Goal: Task Accomplishment & Management: Manage account settings

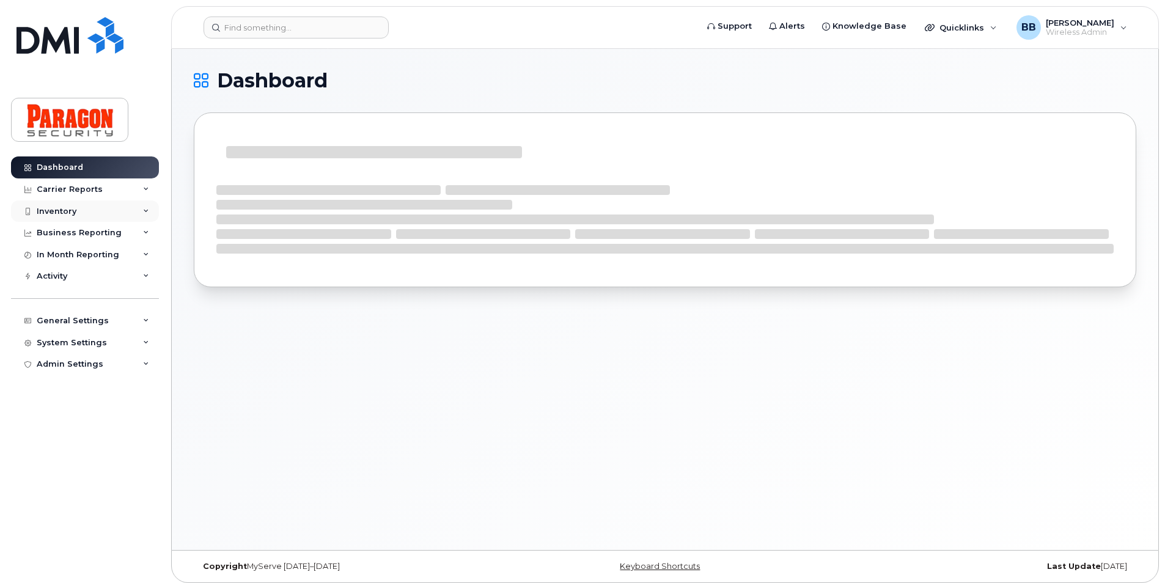
click at [67, 213] on div "Inventory" at bounding box center [57, 212] width 40 height 10
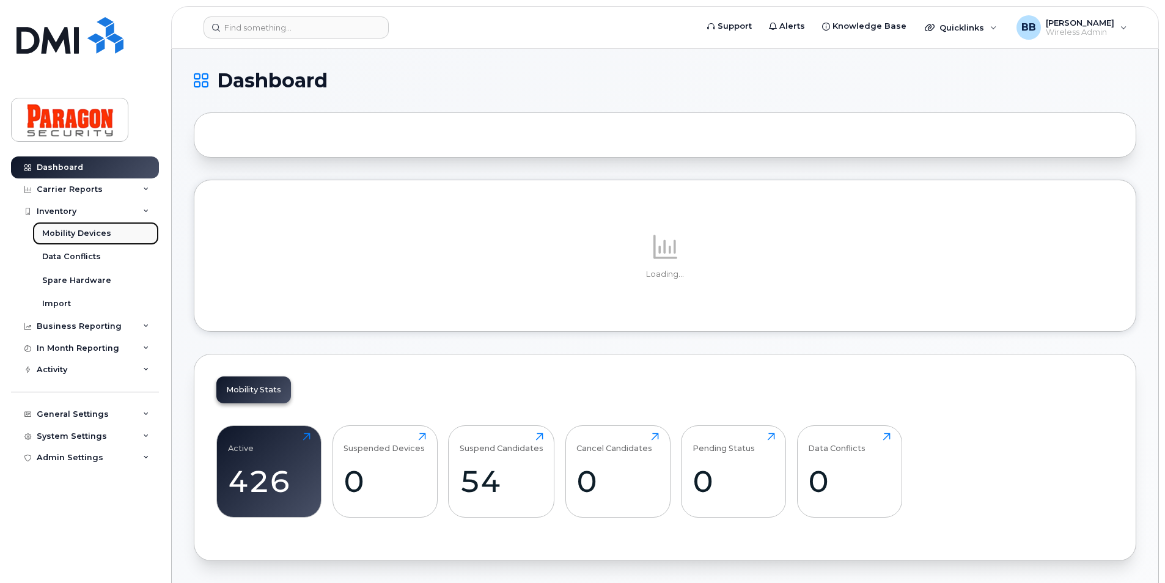
click at [72, 236] on div "Mobility Devices" at bounding box center [76, 233] width 69 height 11
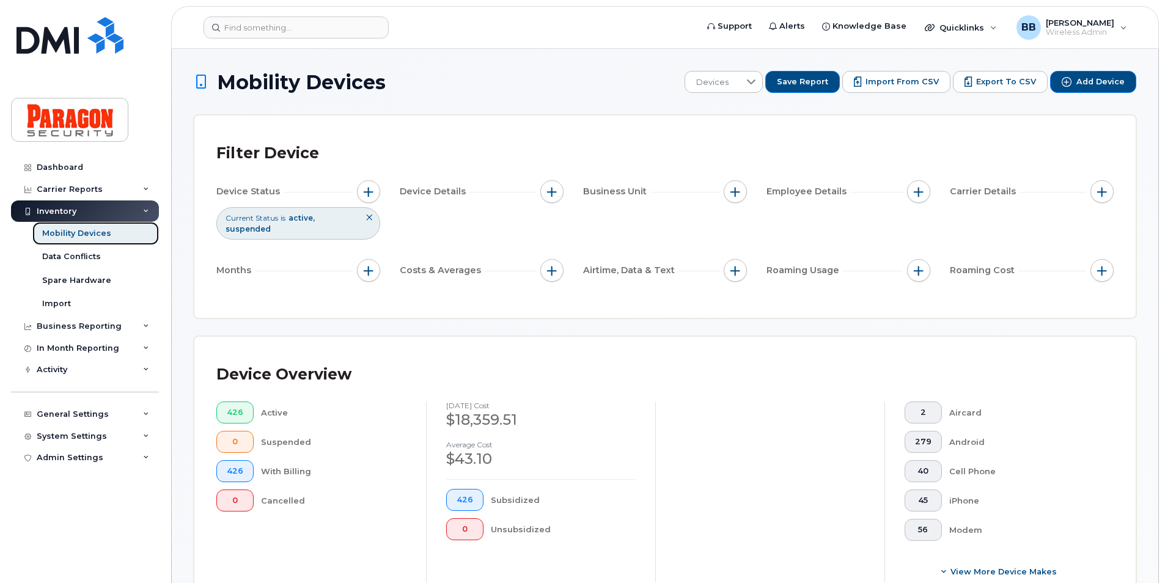
scroll to position [367, 0]
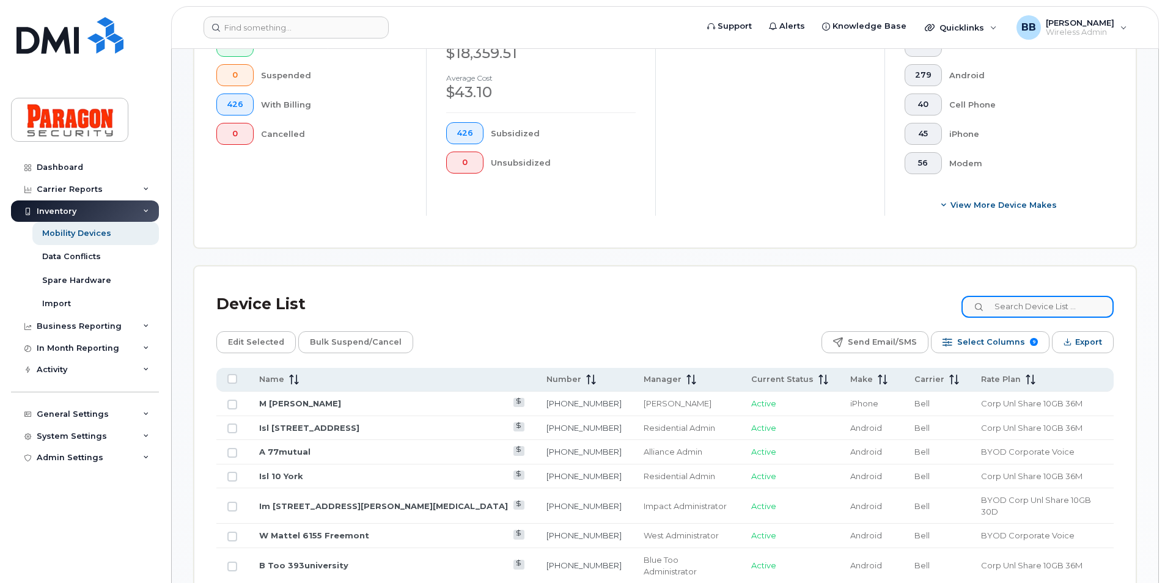
click at [1024, 302] on input at bounding box center [1037, 307] width 152 height 22
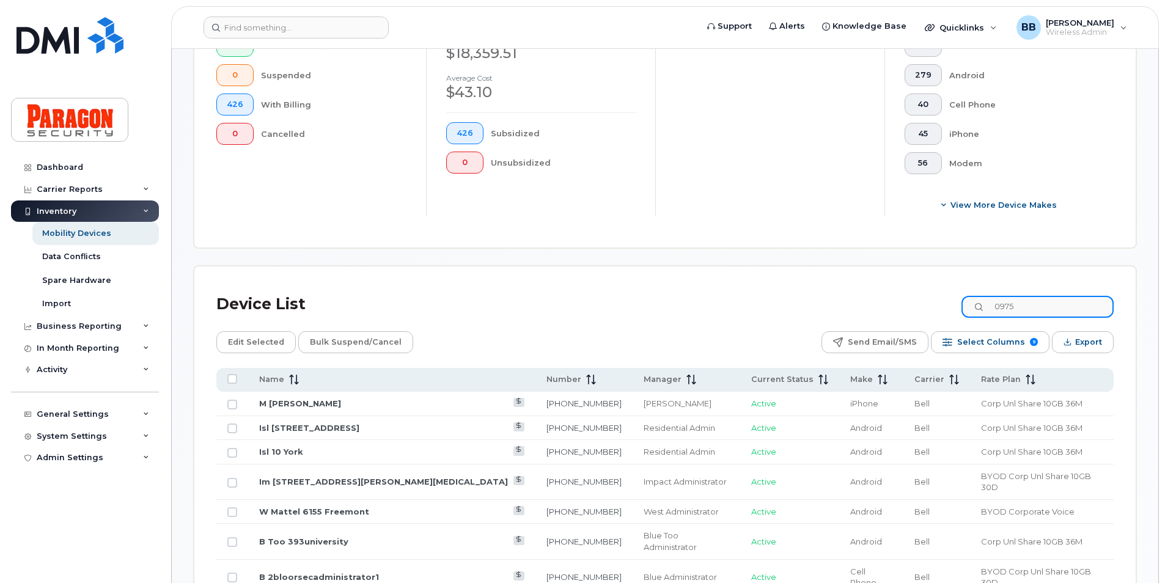
type input "0975"
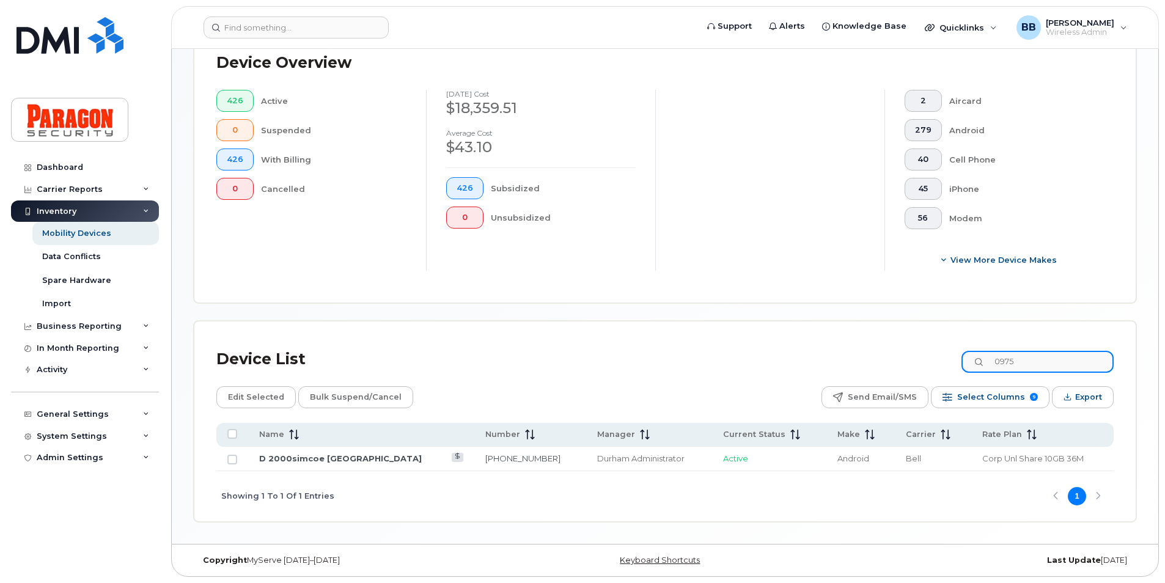
scroll to position [312, 0]
click at [327, 454] on link "D 2000simcoe Durham College" at bounding box center [340, 458] width 163 height 10
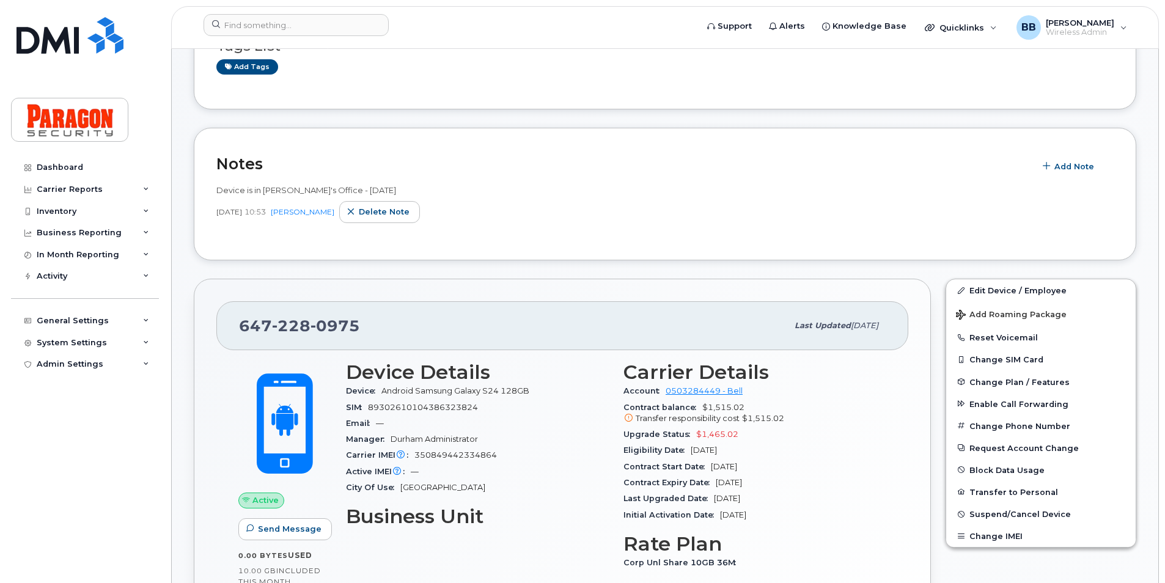
scroll to position [244, 0]
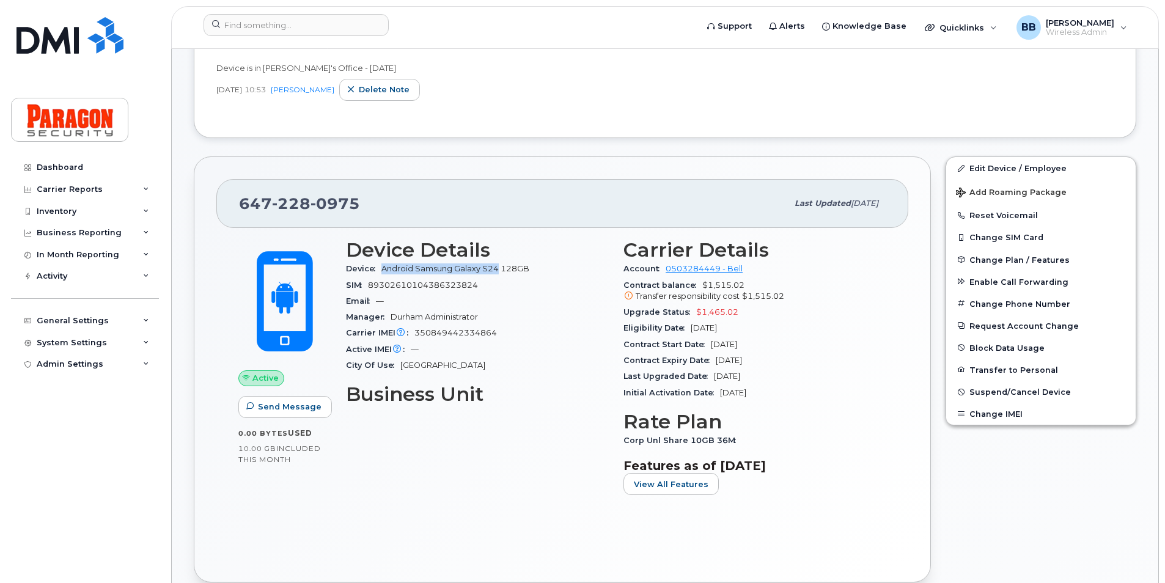
drag, startPoint x: 383, startPoint y: 267, endPoint x: 496, endPoint y: 267, distance: 113.7
click at [496, 267] on span "Android Samsung Galaxy S24 128GB" at bounding box center [455, 268] width 148 height 9
drag, startPoint x: 496, startPoint y: 267, endPoint x: 483, endPoint y: 271, distance: 14.1
copy span "Android Samsung Galaxy S24"
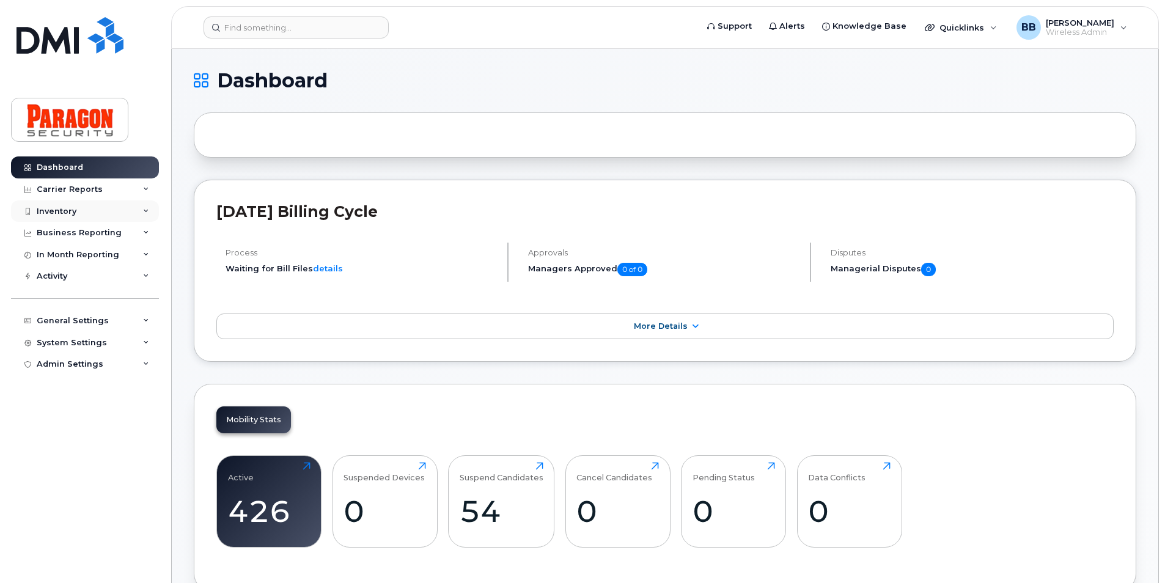
click at [54, 207] on div "Inventory" at bounding box center [57, 212] width 40 height 10
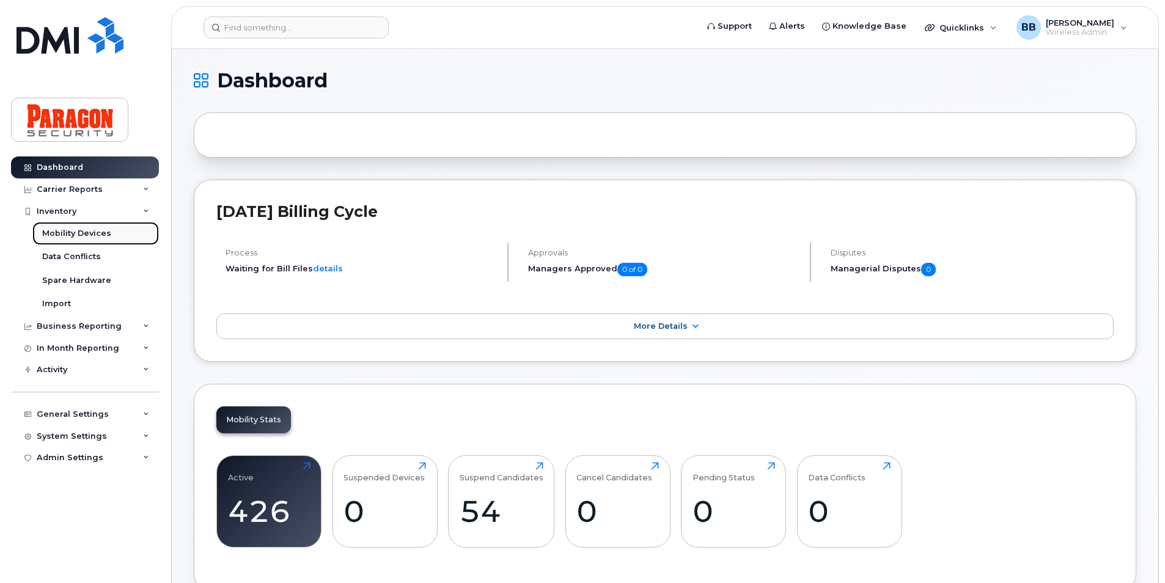
click at [63, 230] on div "Mobility Devices" at bounding box center [76, 233] width 69 height 11
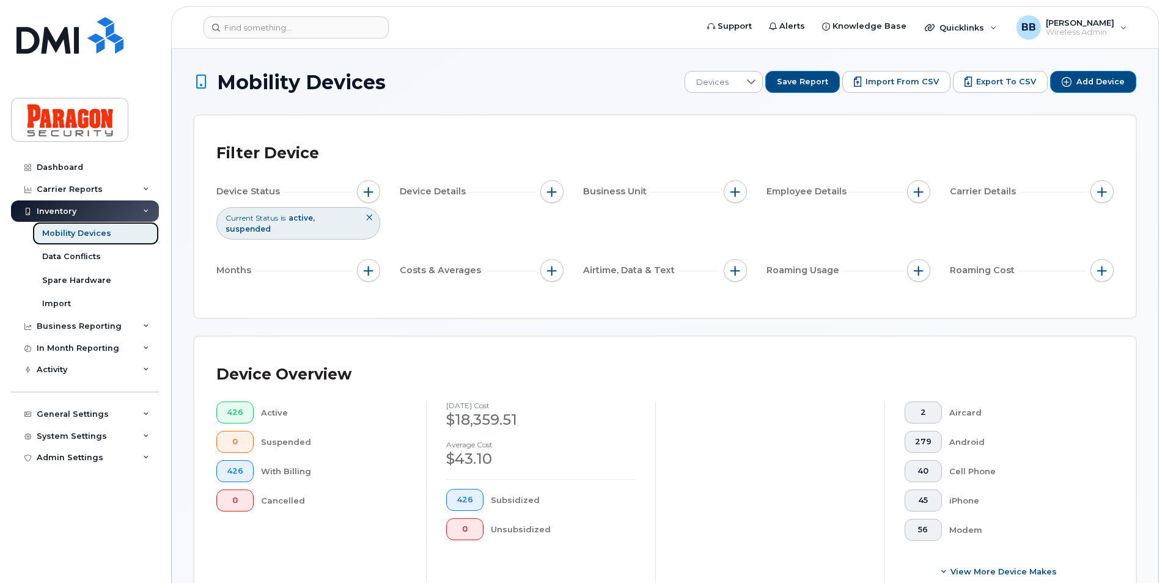
scroll to position [257, 0]
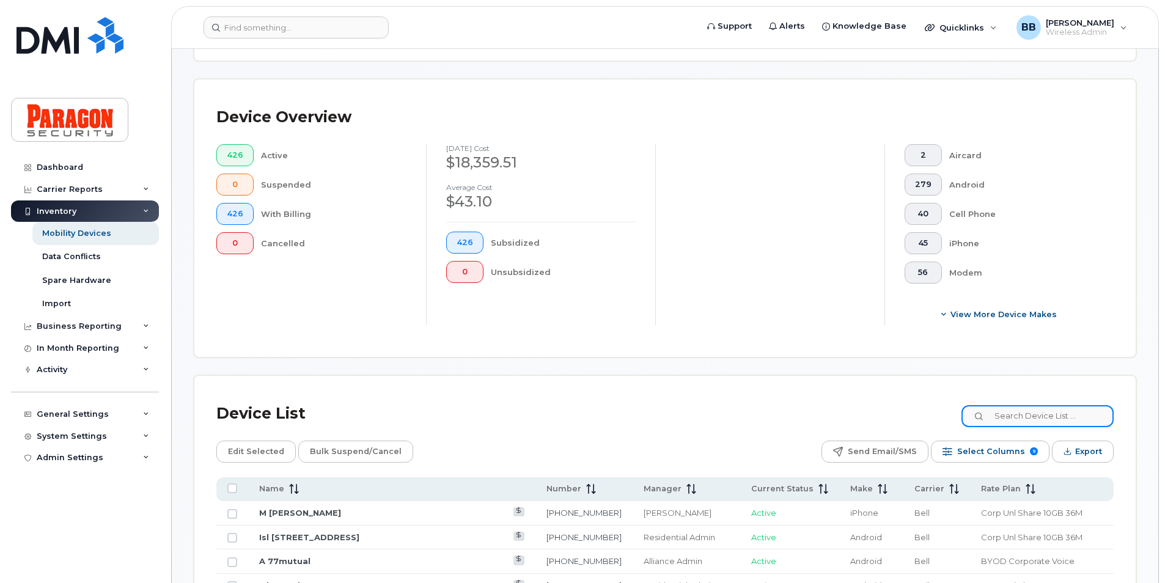
click at [1014, 413] on input at bounding box center [1037, 416] width 152 height 22
type input "8760"
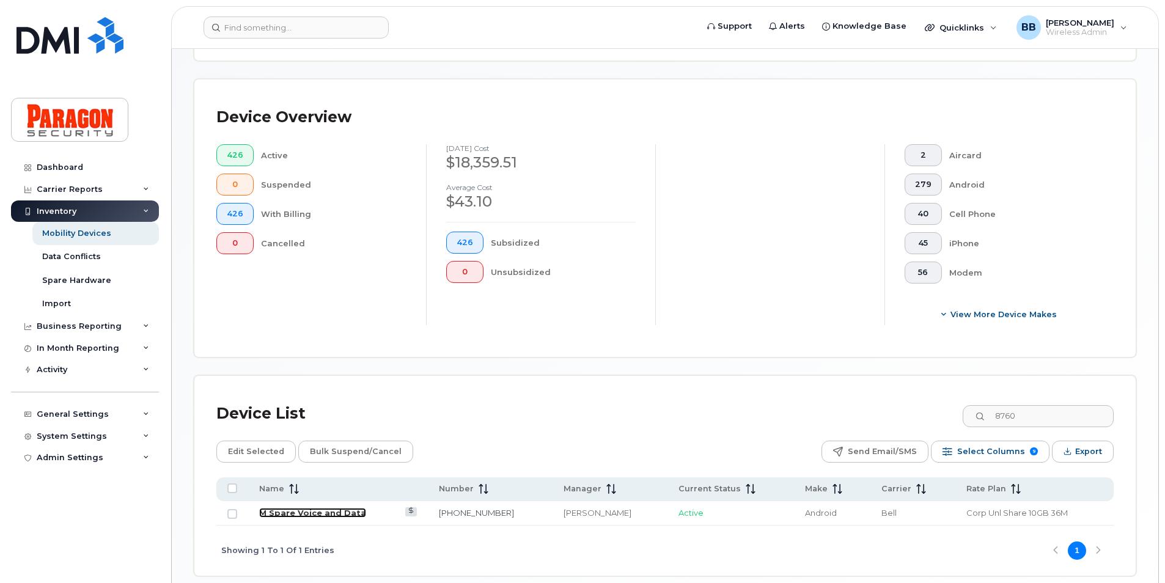
click at [276, 516] on link "M Spare Voice and Data" at bounding box center [312, 513] width 107 height 10
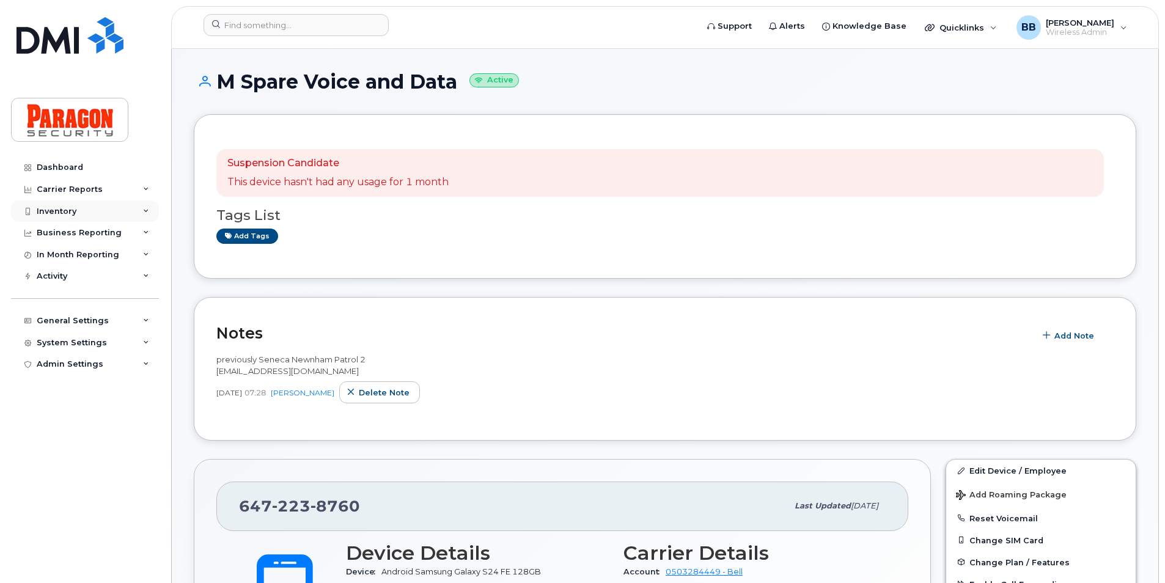
click at [63, 204] on div "Inventory" at bounding box center [85, 211] width 148 height 22
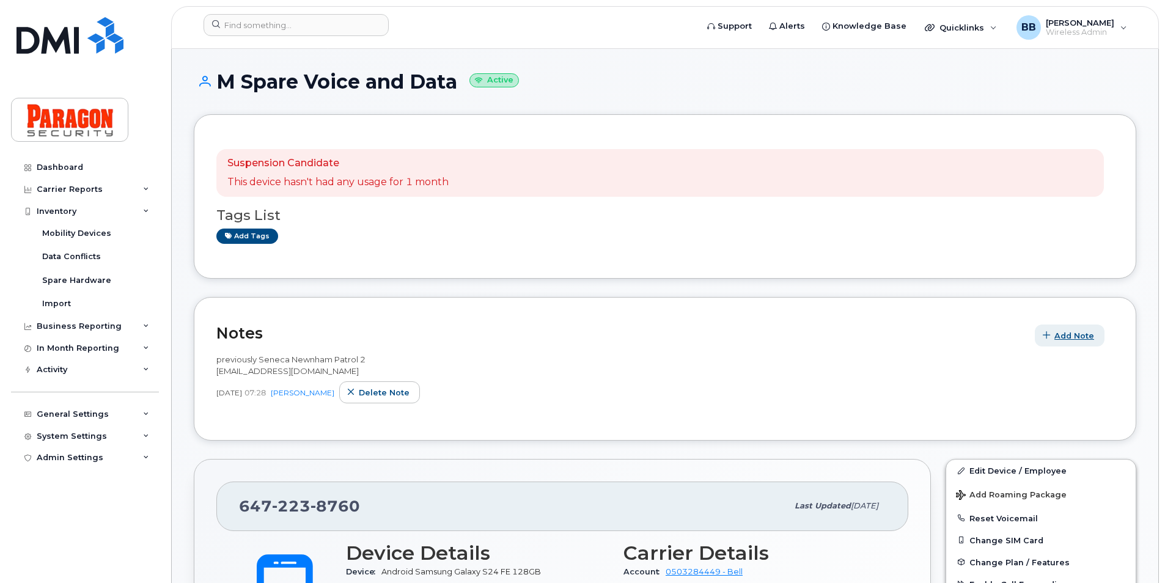
click at [1081, 334] on span "Add Note" at bounding box center [1074, 336] width 40 height 12
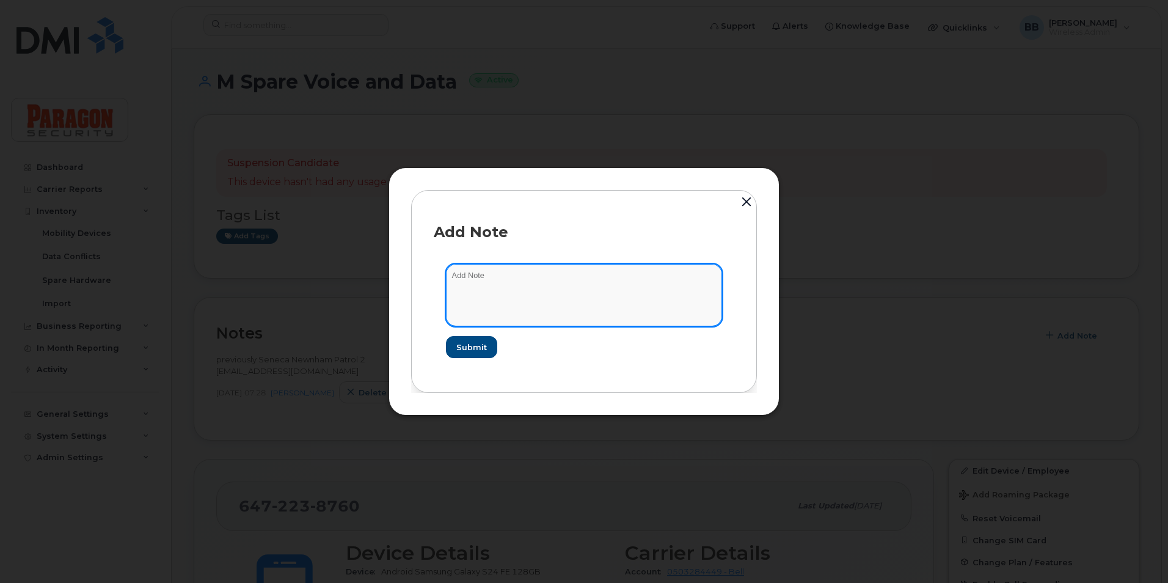
click at [680, 272] on textarea at bounding box center [584, 295] width 276 height 62
type textarea "Assigned to new junior service manager [PERSON_NAME] per [PERSON_NAME] request.…"
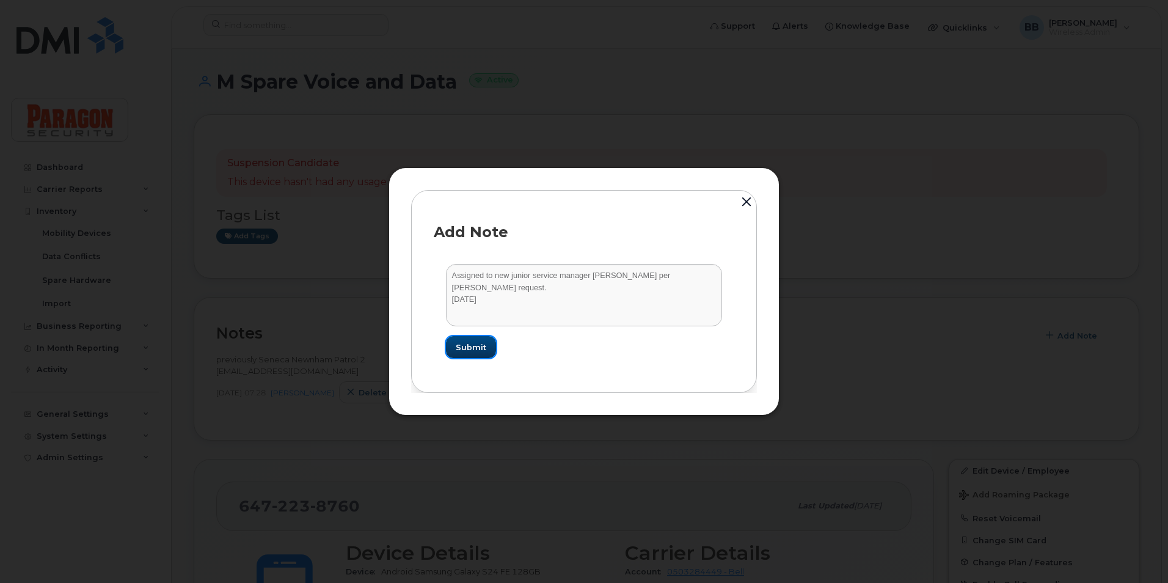
click at [483, 352] on span "Submit" at bounding box center [471, 348] width 31 height 12
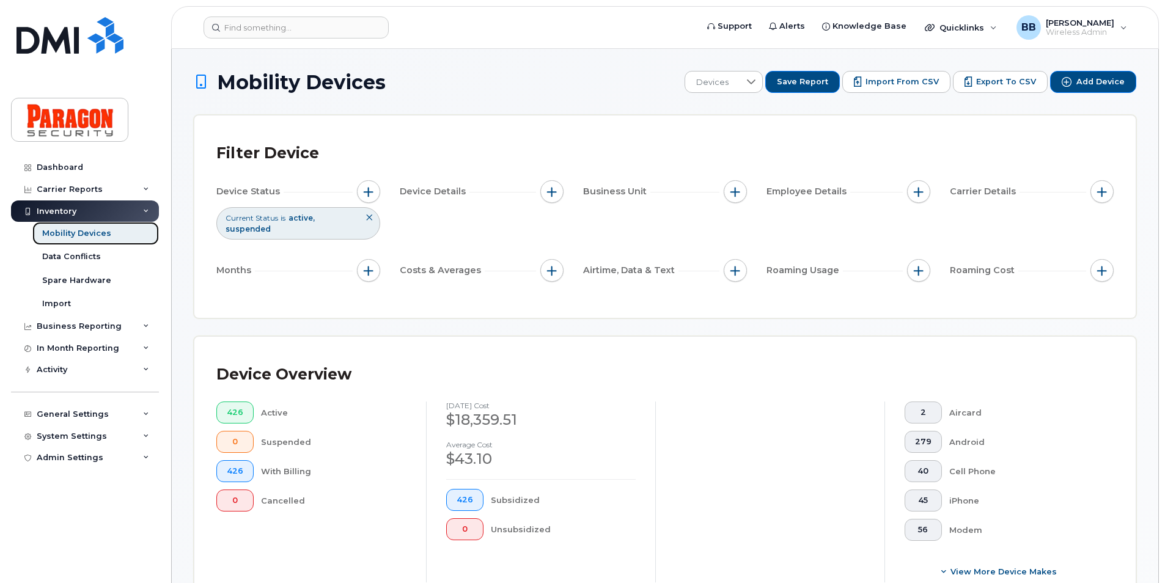
click at [126, 228] on link "Mobility Devices" at bounding box center [95, 233] width 126 height 23
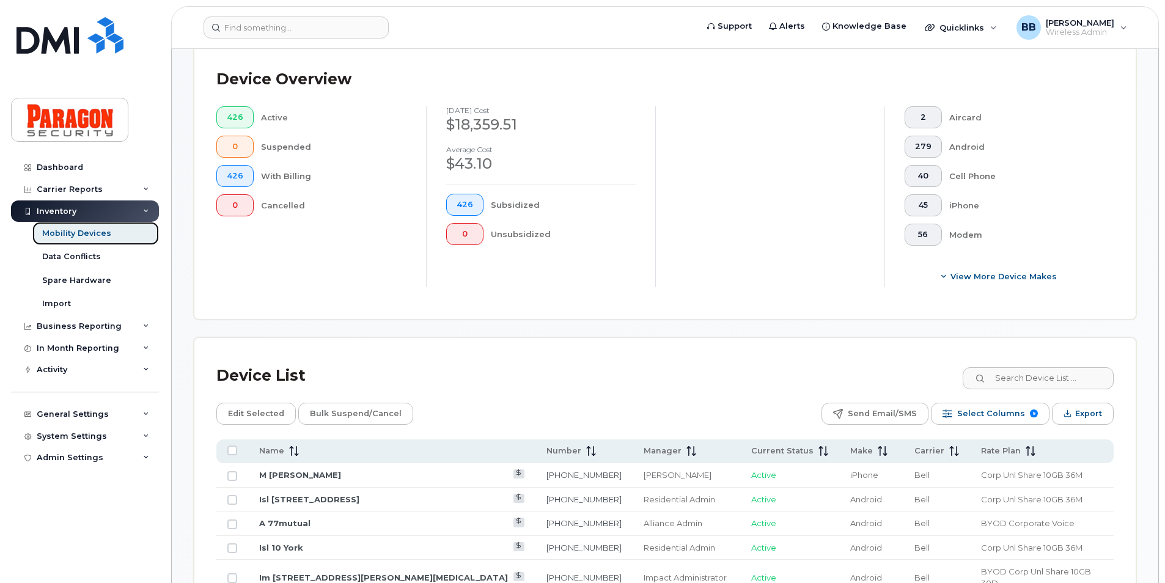
scroll to position [306, 0]
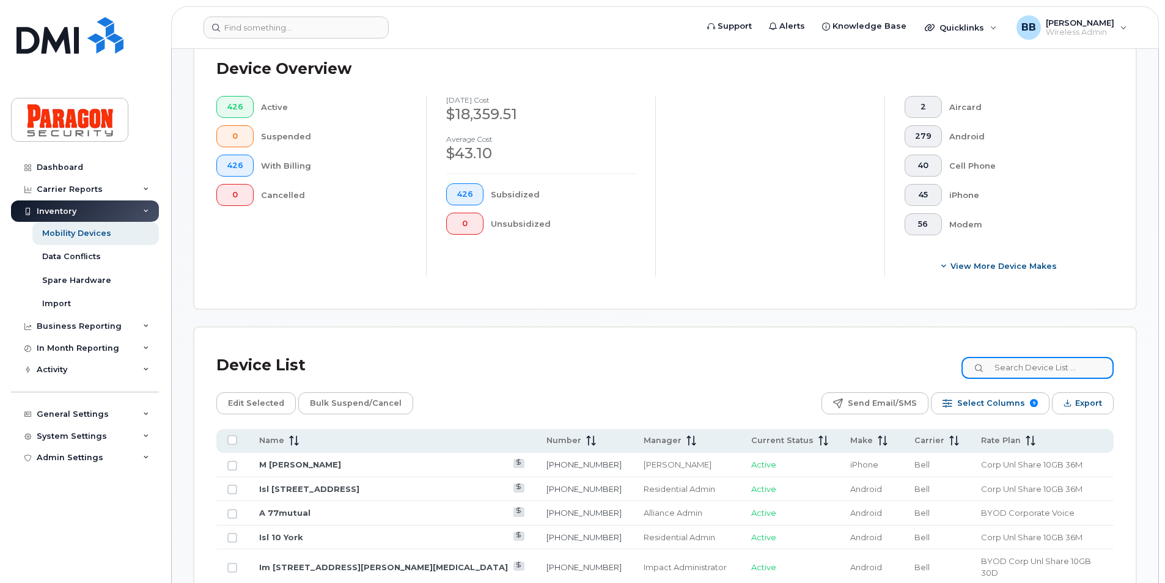
click at [1006, 362] on input at bounding box center [1037, 368] width 152 height 22
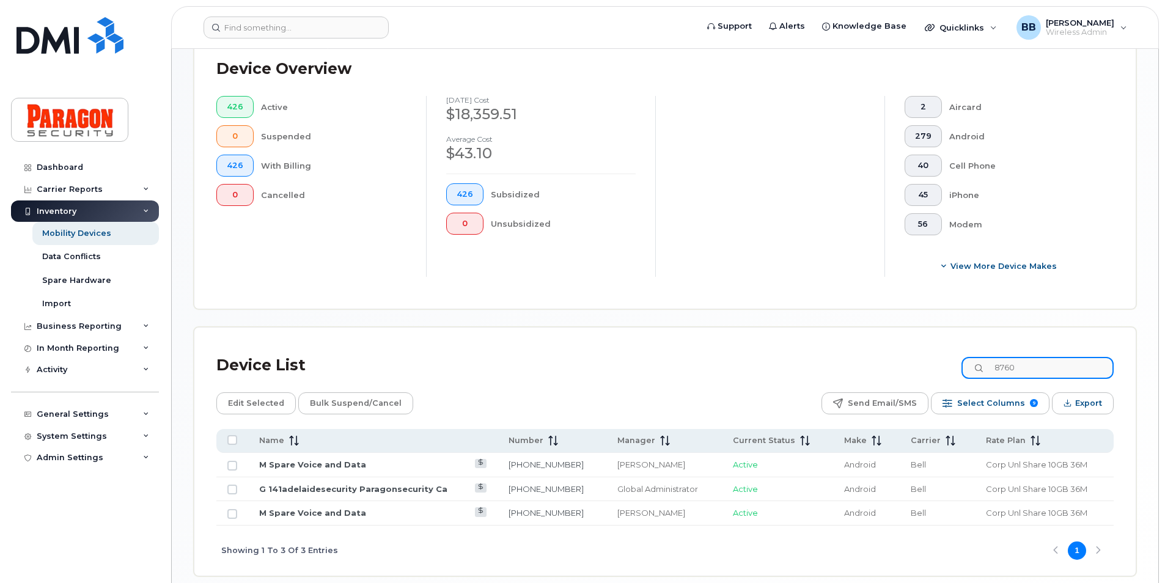
type input "8760"
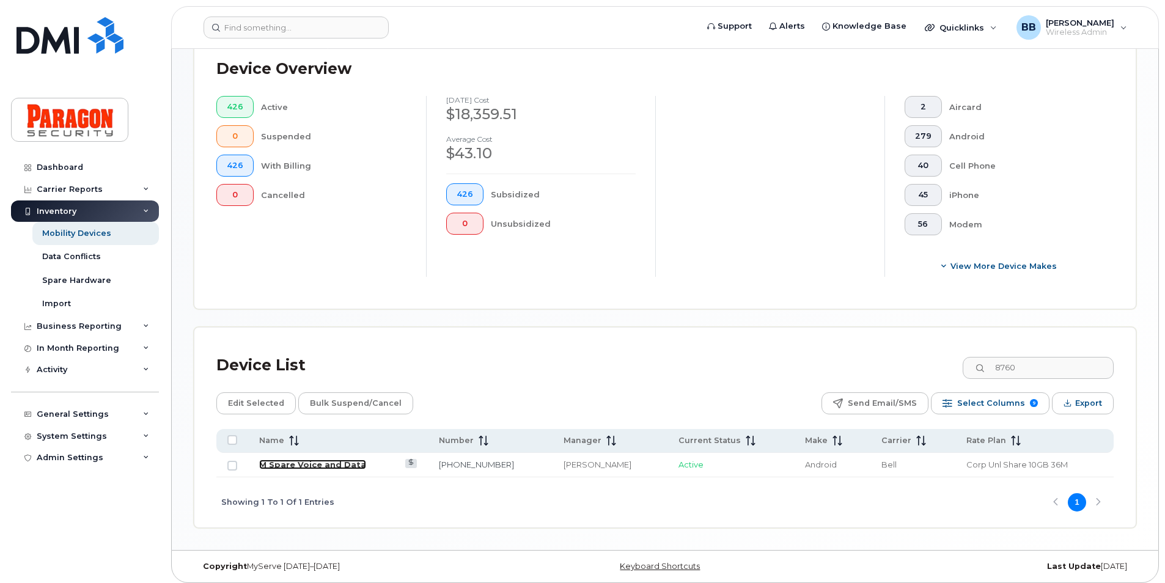
click at [303, 464] on link "M Spare Voice and Data" at bounding box center [312, 465] width 107 height 10
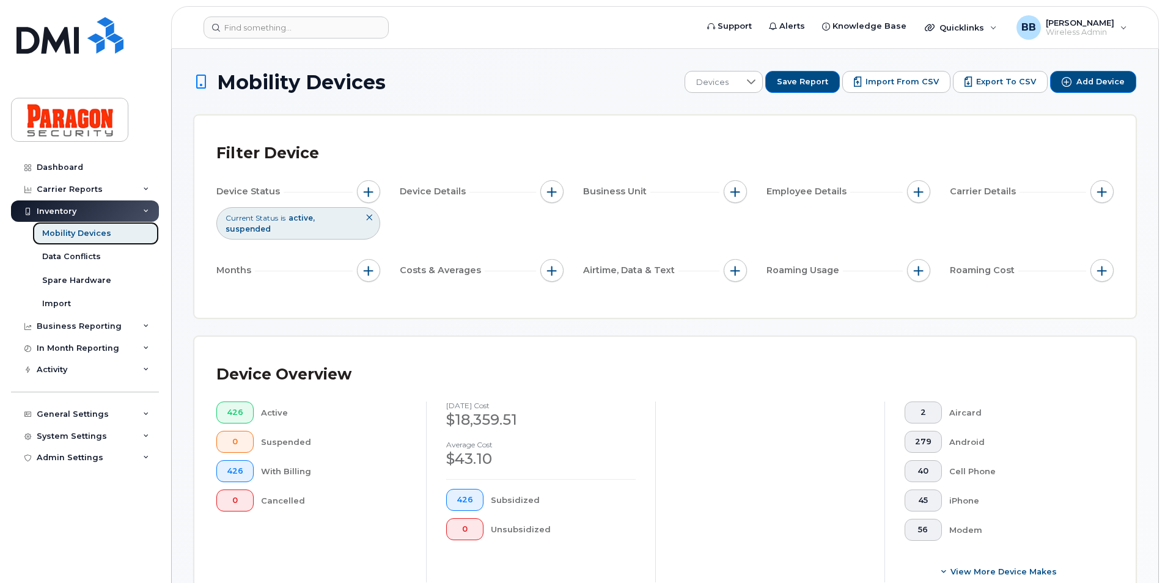
click at [82, 238] on div "Mobility Devices" at bounding box center [76, 233] width 69 height 11
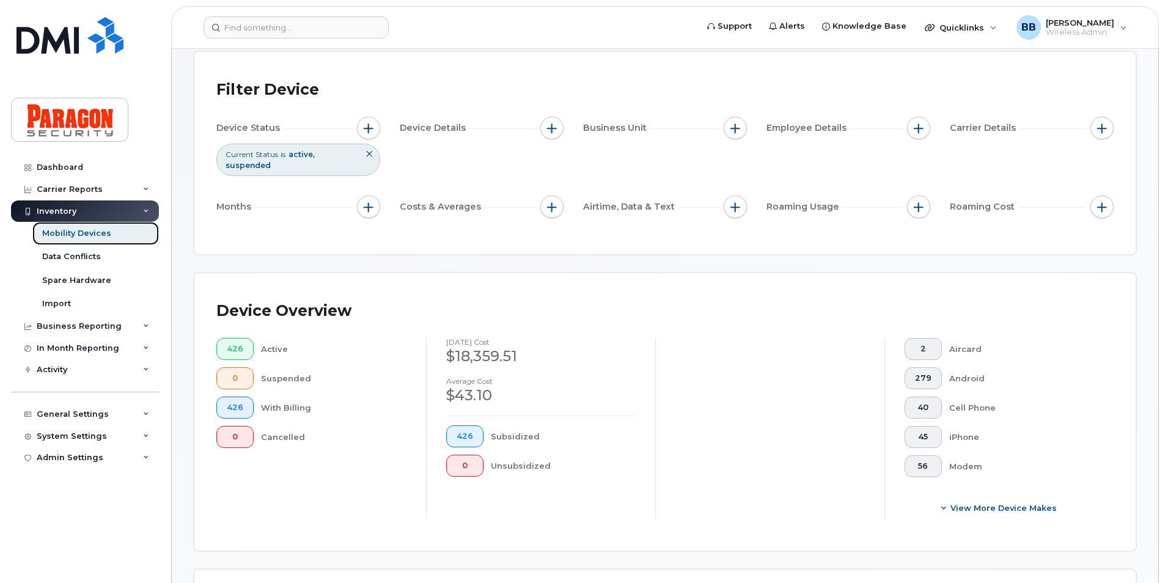
scroll to position [183, 0]
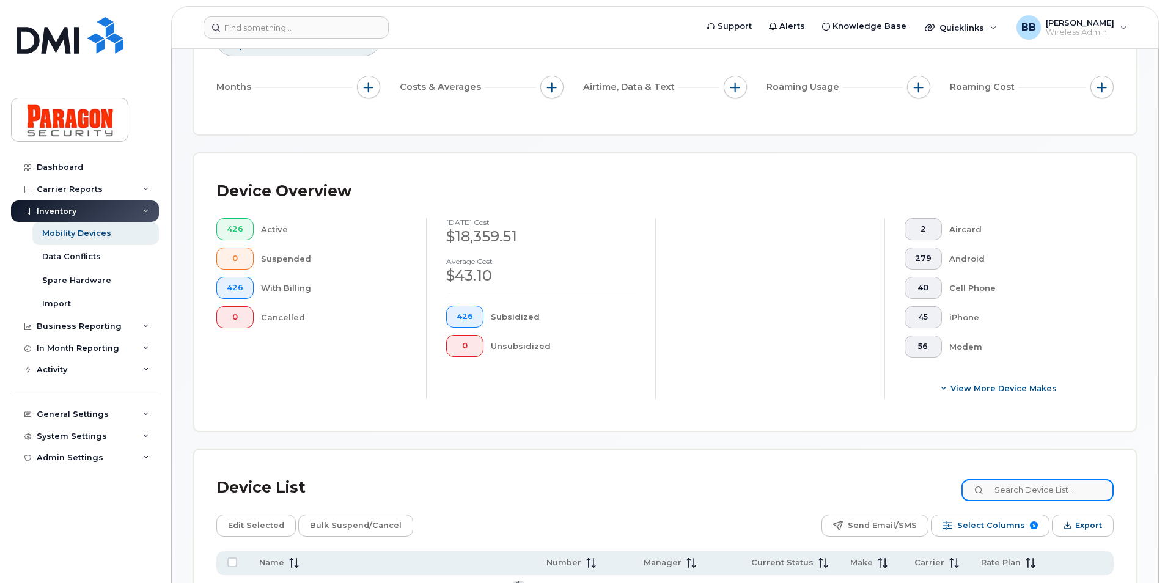
click at [1082, 489] on input at bounding box center [1037, 490] width 152 height 22
type input "8760"
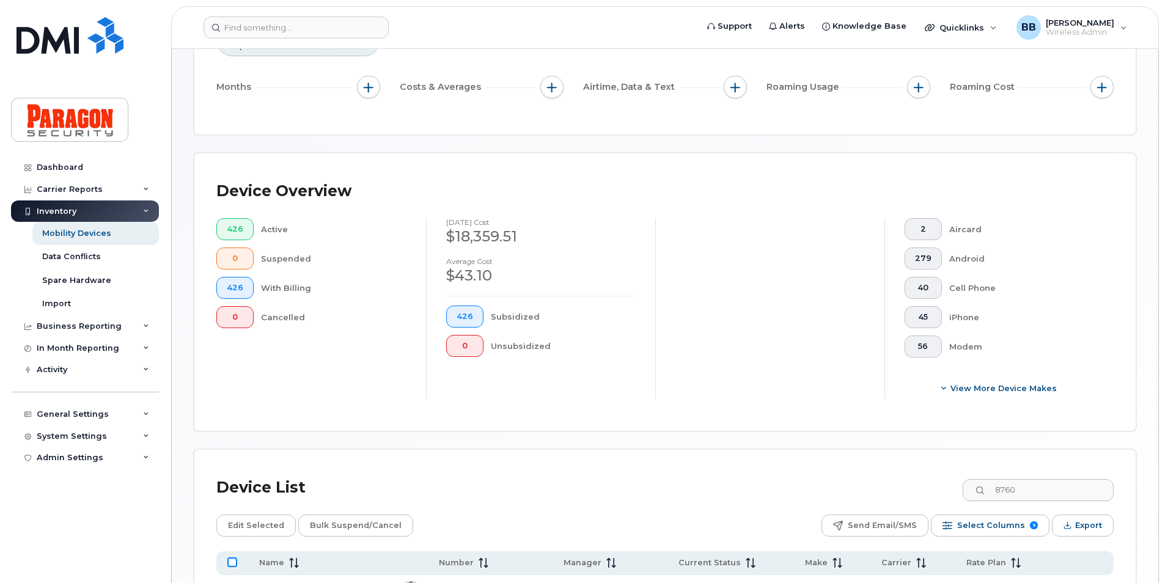
click at [229, 563] on input "All items unselected" at bounding box center [232, 562] width 10 height 10
checkbox input "true"
click at [240, 527] on span "Edit Selected" at bounding box center [256, 525] width 56 height 18
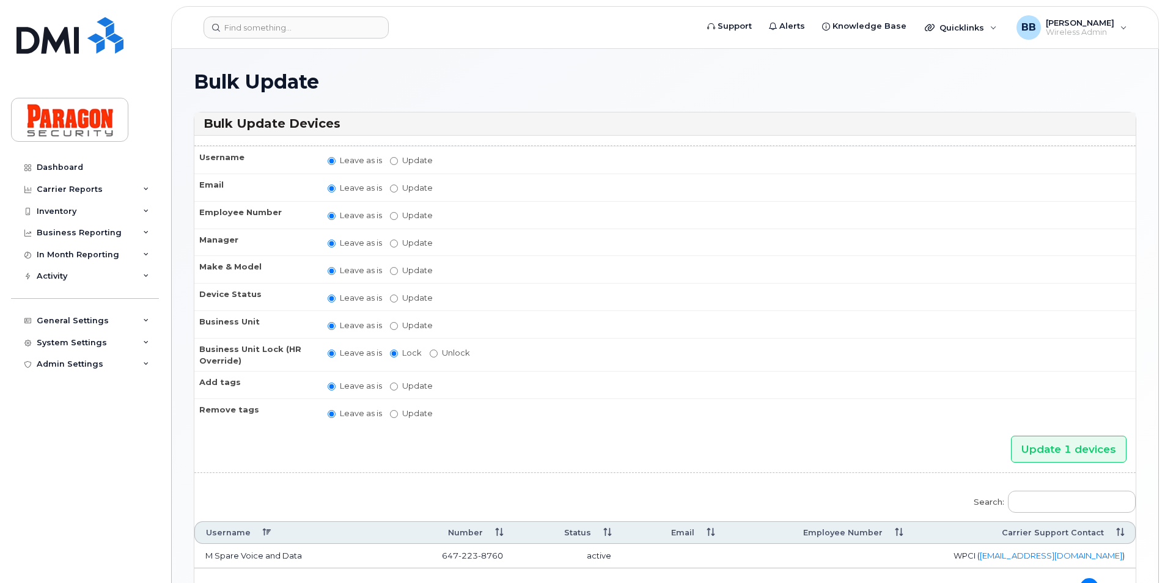
click at [394, 156] on label "Update" at bounding box center [411, 161] width 43 height 12
click at [394, 157] on input "Update" at bounding box center [394, 161] width 8 height 8
radio input "true"
radio input "false"
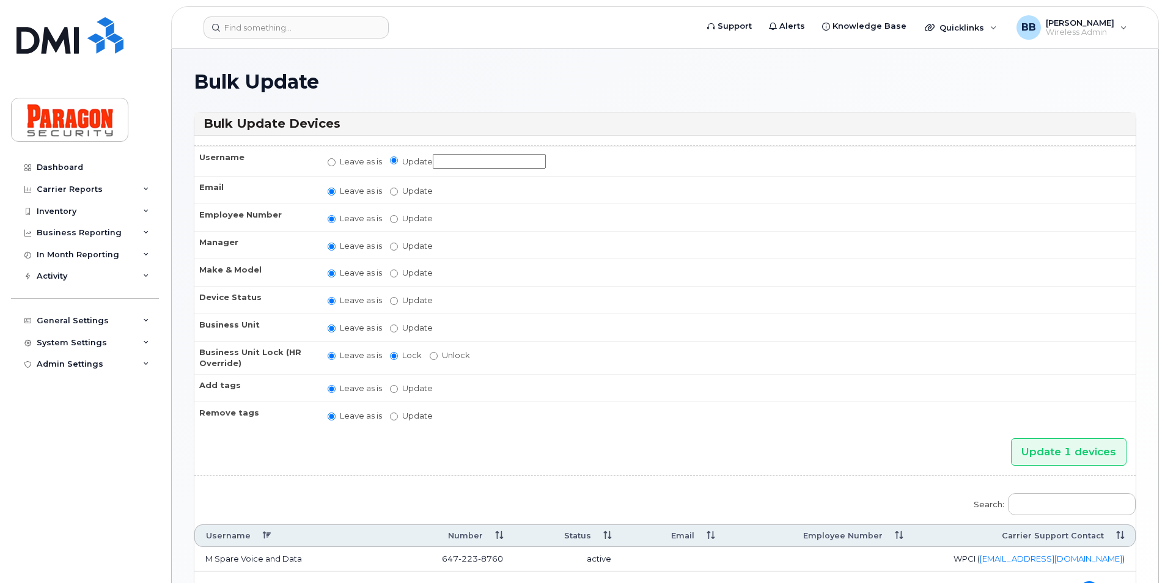
click at [444, 164] on input "Update" at bounding box center [489, 161] width 113 height 15
type input "M"
type input "D"
type input "M [PERSON_NAME]"
click at [409, 250] on label "Update [PERSON_NAME] Shenbagamoorthy Alliance Admin [PERSON_NAME] Blue Administ…" at bounding box center [411, 246] width 43 height 12
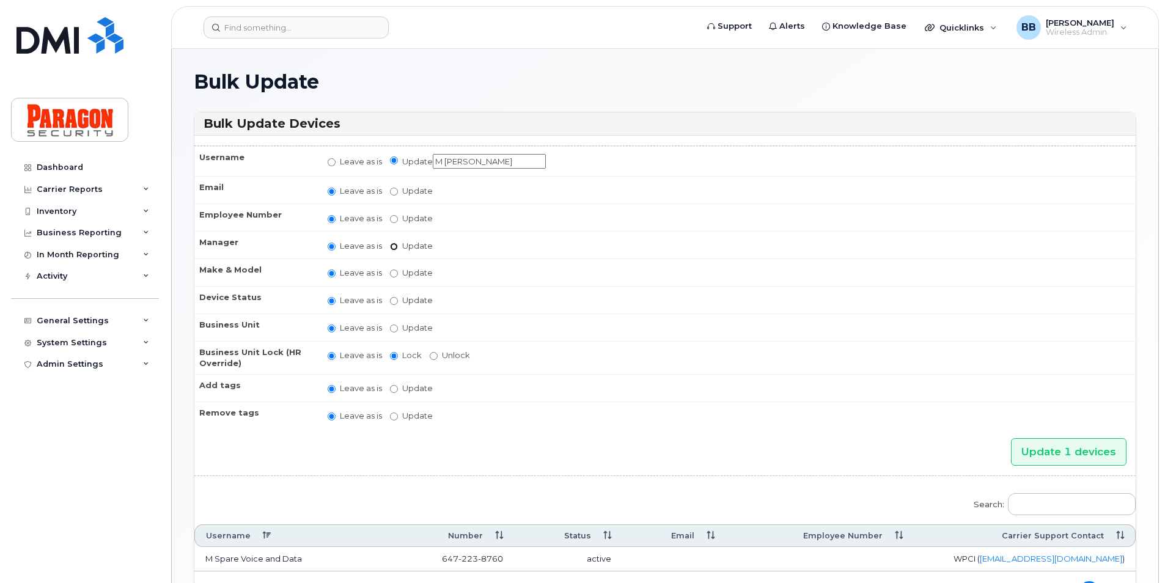
click at [398, 250] on input "Update [PERSON_NAME] Shenbagamoorthy Alliance Admin [PERSON_NAME] Blue Administ…" at bounding box center [394, 247] width 8 height 8
radio input "true"
radio input "false"
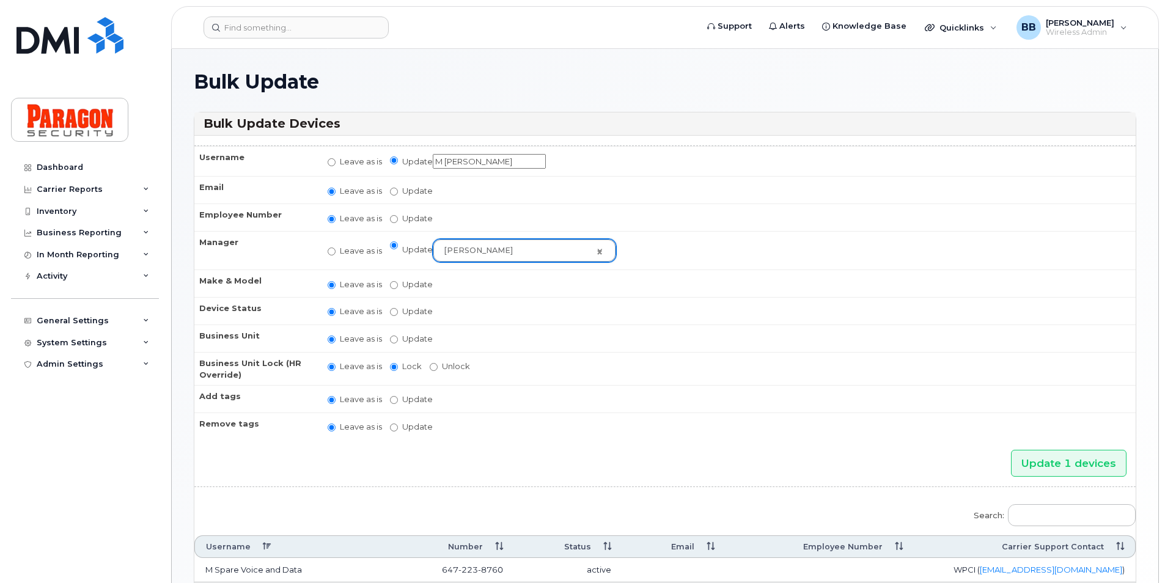
select select "514281"
click at [1085, 471] on input "Update 1 devices" at bounding box center [1068, 463] width 115 height 27
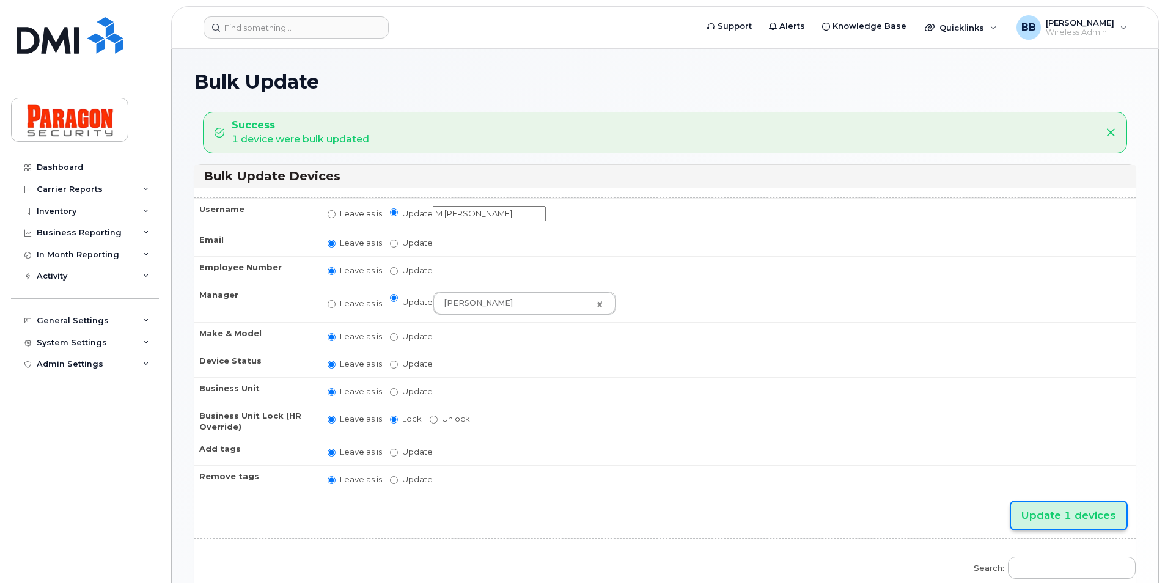
click at [1044, 511] on input "Update 1 devices" at bounding box center [1068, 515] width 115 height 27
click at [55, 212] on div "Inventory" at bounding box center [57, 212] width 40 height 10
